Goal: Use online tool/utility: Utilize a website feature to perform a specific function

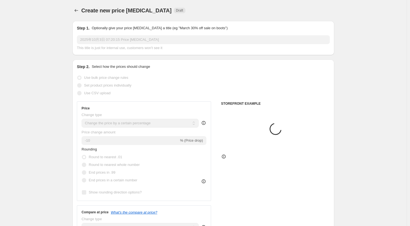
select select "percentage"
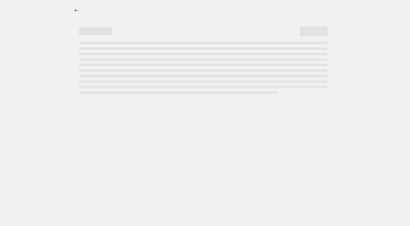
select select "percentage"
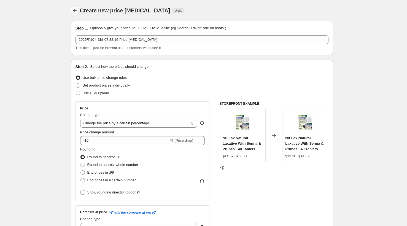
click at [76, 8] on icon "Price change jobs" at bounding box center [75, 11] width 6 height 6
